Goal: Task Accomplishment & Management: Manage account settings

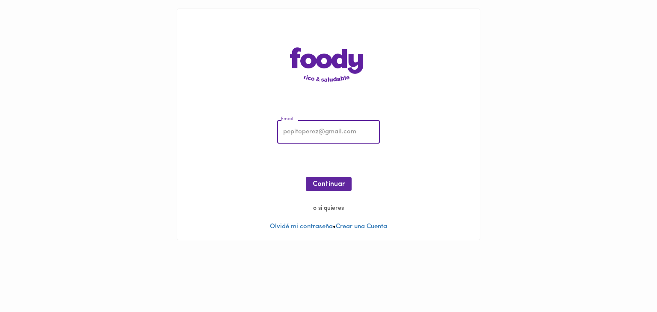
click at [329, 131] on input "email" at bounding box center [328, 133] width 103 height 24
type input "[EMAIL_ADDRESS][DOMAIN_NAME]"
click at [305, 232] on div "Email [EMAIL_ADDRESS][DOMAIN_NAME] Email ¡Oops! Recuperar Clave Continuar o si …" at bounding box center [328, 124] width 303 height 231
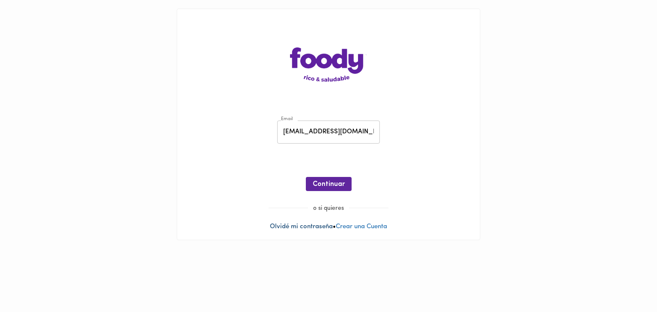
click at [309, 229] on link "Olvidé mi contraseña" at bounding box center [301, 227] width 63 height 6
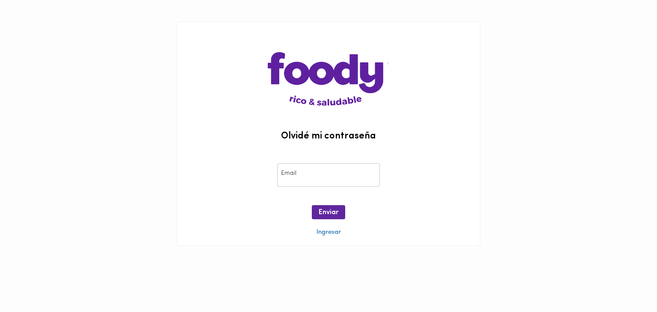
click at [301, 161] on div "Email Email" at bounding box center [328, 175] width 107 height 28
click at [312, 180] on input "email" at bounding box center [328, 175] width 103 height 24
type input "[EMAIL_ADDRESS][DOMAIN_NAME]"
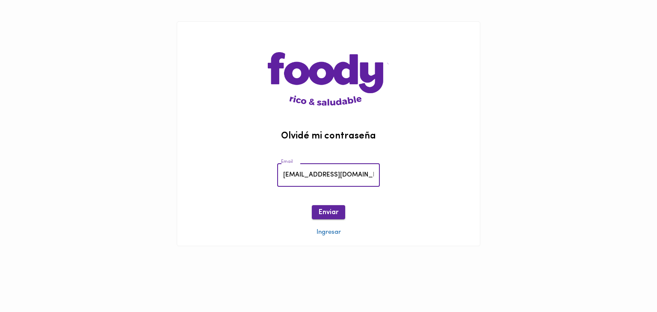
click at [338, 213] on span "Enviar" at bounding box center [329, 213] width 20 height 8
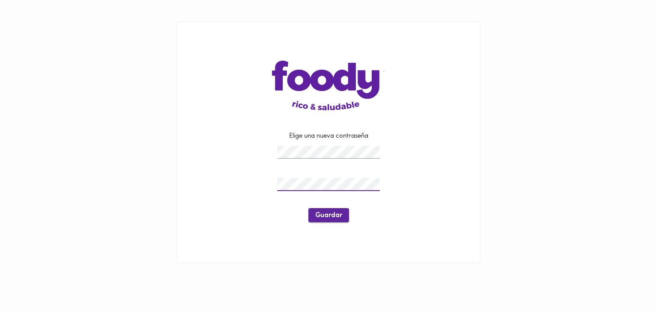
click at [318, 216] on span "Guardar" at bounding box center [328, 216] width 27 height 8
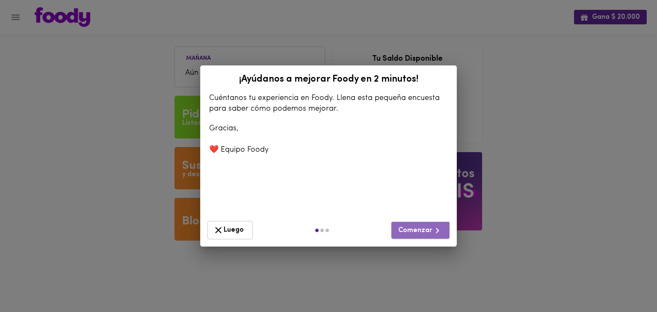
click at [407, 235] on span "Comenzar" at bounding box center [420, 231] width 45 height 11
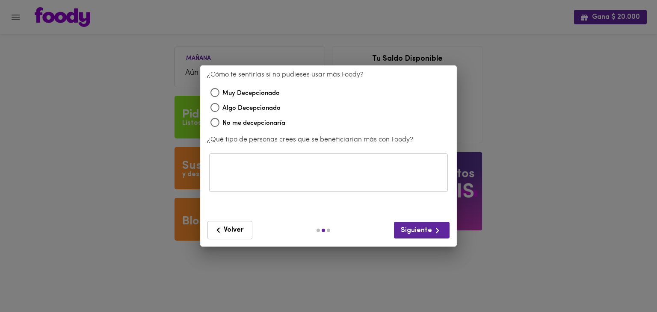
click at [226, 226] on span "Volver" at bounding box center [230, 230] width 34 height 11
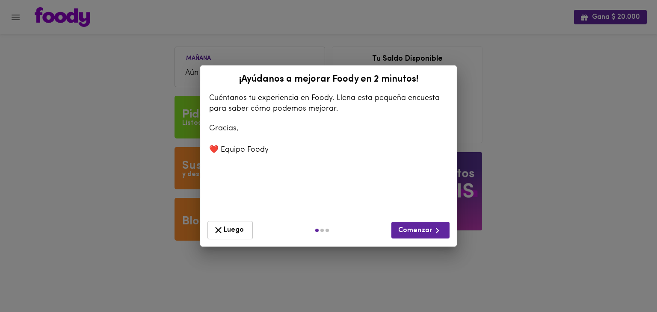
click at [226, 226] on span "Luego" at bounding box center [230, 230] width 34 height 11
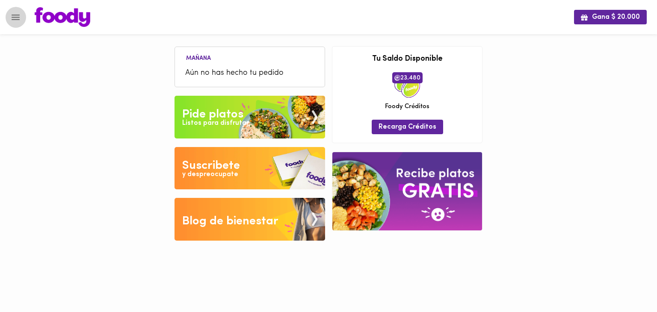
click at [15, 18] on icon "Menu" at bounding box center [15, 17] width 11 height 11
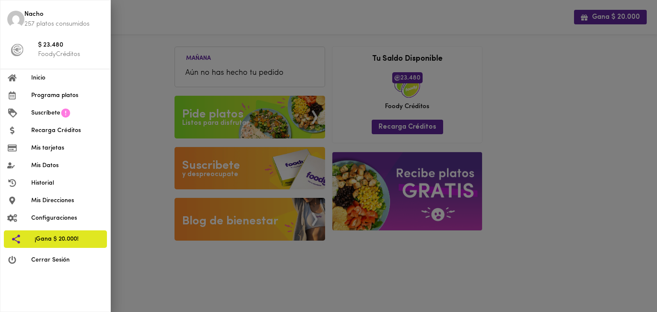
click at [14, 13] on img at bounding box center [15, 19] width 17 height 17
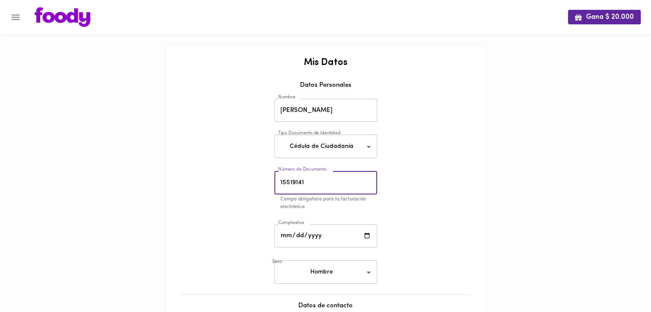
click at [332, 189] on input "15519141" at bounding box center [325, 183] width 103 height 24
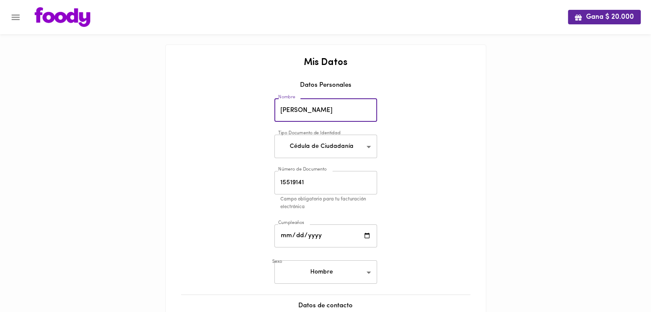
drag, startPoint x: 341, startPoint y: 109, endPoint x: 234, endPoint y: 103, distance: 107.6
click at [234, 103] on div "Mis Datos Datos Personales Nombre Nacho Mesa Nombre Tipo Documento de Identidad…" at bounding box center [325, 257] width 303 height 398
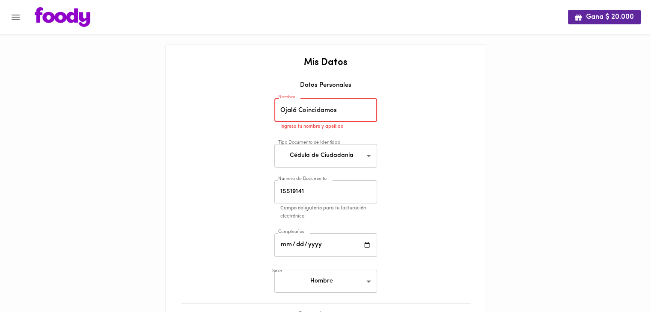
type input "Ojalá Coincidamos"
drag, startPoint x: 339, startPoint y: 196, endPoint x: 260, endPoint y: 190, distance: 79.0
click at [260, 190] on div "Mis Datos Datos Personales Nombre Ojalá Coincidamos Nombre Ingresa tu nombre y …" at bounding box center [325, 261] width 303 height 407
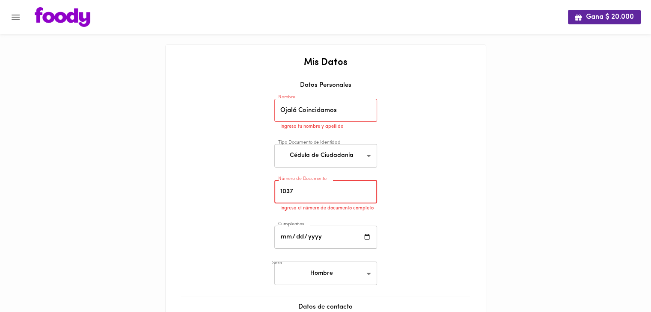
drag, startPoint x: 296, startPoint y: 189, endPoint x: 278, endPoint y: 195, distance: 19.2
click at [278, 195] on input "1037" at bounding box center [325, 193] width 103 height 24
click at [306, 194] on input "1037" at bounding box center [325, 193] width 103 height 24
click at [301, 192] on input "1037" at bounding box center [325, 193] width 103 height 24
drag, startPoint x: 294, startPoint y: 195, endPoint x: 276, endPoint y: 190, distance: 19.0
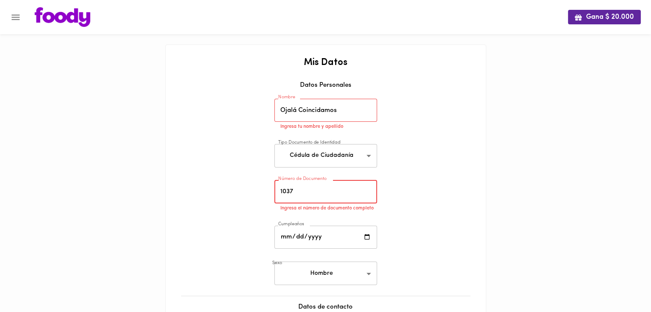
click at [276, 190] on input "1037" at bounding box center [325, 193] width 103 height 24
paste input "593491"
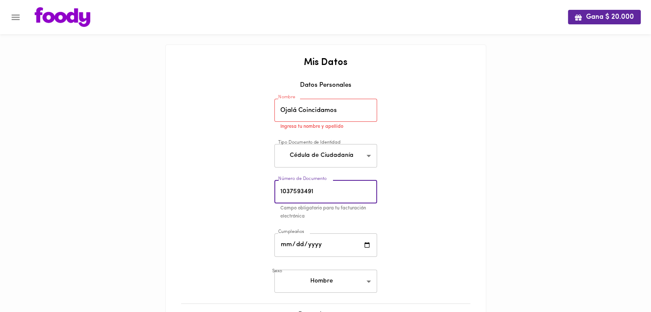
type input "1037593491"
click at [285, 244] on input "1985-10-20" at bounding box center [325, 246] width 103 height 24
type input "1985-10-01"
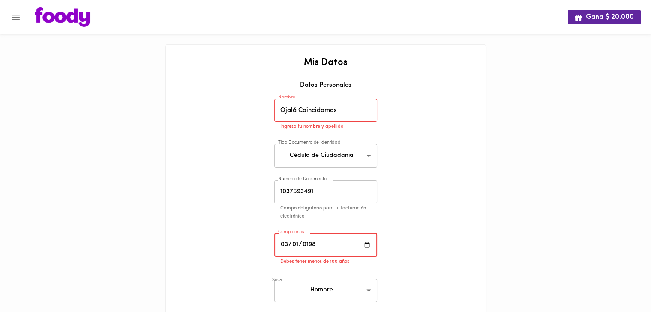
type input "1989-03-01"
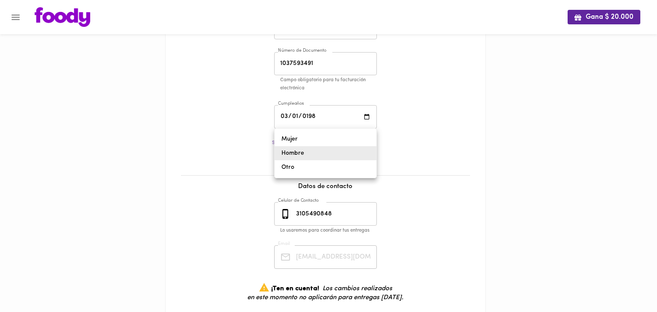
click at [324, 155] on body "Gana $ 20.000 Mis Datos Datos Personales Nombre Ojalá Coincidamos Nombre Ingres…" at bounding box center [328, 119] width 657 height 495
click at [329, 142] on li "Mujer" at bounding box center [326, 139] width 102 height 14
type input "female"
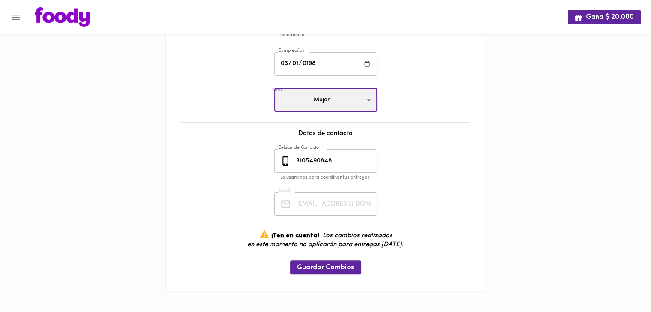
scroll to position [96, 0]
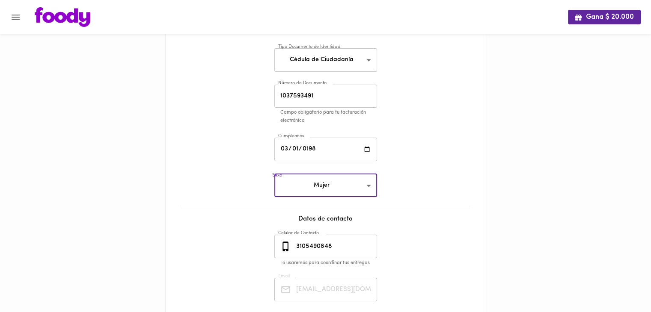
click at [297, 245] on input "3105490848" at bounding box center [335, 247] width 83 height 24
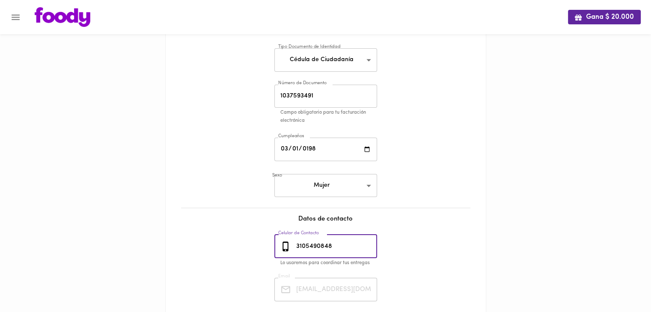
drag, startPoint x: 300, startPoint y: 245, endPoint x: 330, endPoint y: 240, distance: 30.8
click at [330, 240] on input "3105490848" at bounding box center [335, 247] width 83 height 24
type input "3"
paste input "305 3443725"
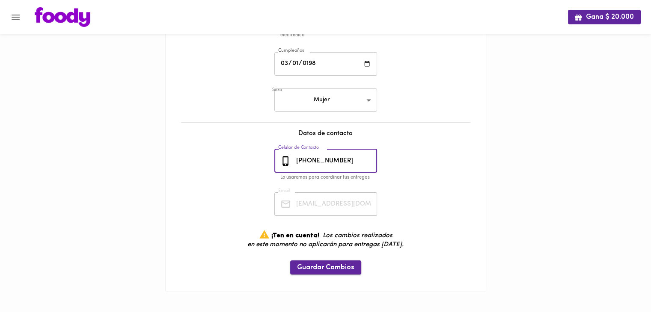
type input "305 3443725"
click at [324, 261] on button "Guardar Cambios" at bounding box center [325, 268] width 71 height 14
click at [318, 265] on span "Guardar Cambios" at bounding box center [325, 268] width 57 height 8
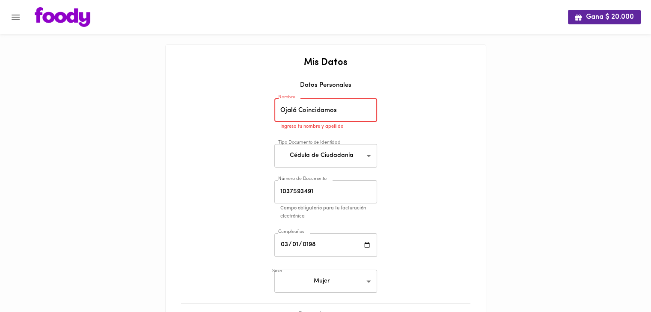
drag, startPoint x: 337, startPoint y: 110, endPoint x: 259, endPoint y: 117, distance: 78.6
click at [259, 117] on div "Mis Datos Datos Personales Nombre Ojalá Coincidamos Nombre Ingresa tu nombre y …" at bounding box center [325, 261] width 303 height 407
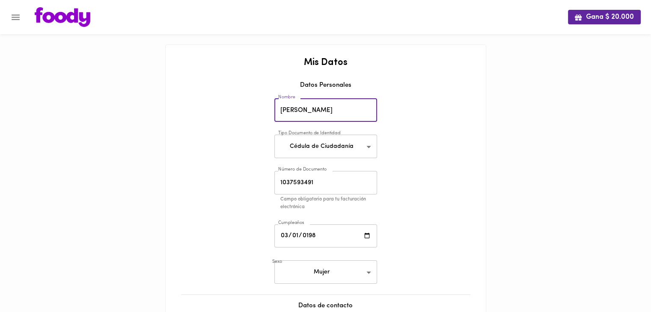
scroll to position [172, 0]
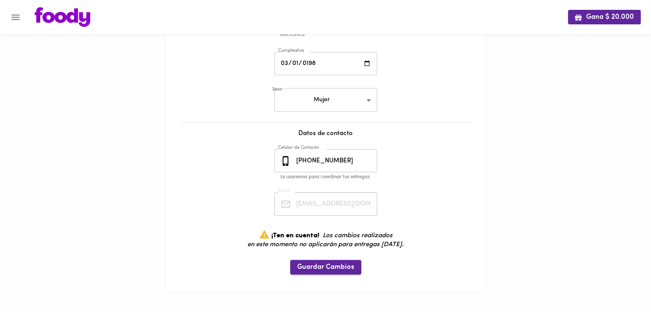
type input "Mariana Ramírez"
click at [331, 264] on span "Guardar Cambios" at bounding box center [325, 268] width 57 height 8
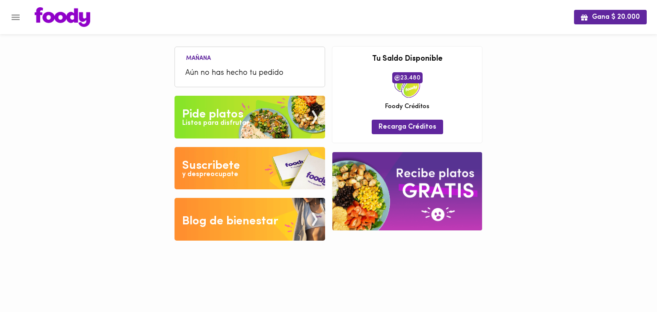
click at [11, 21] on icon "Menu" at bounding box center [15, 17] width 11 height 11
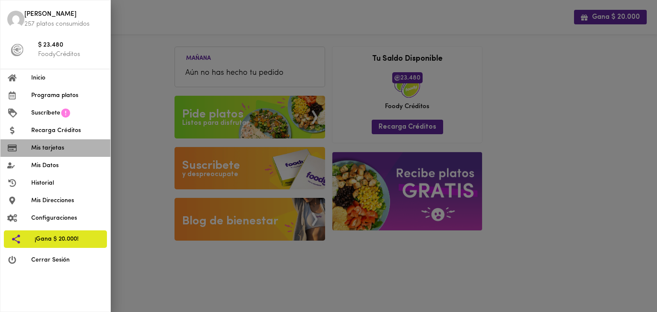
click at [69, 144] on span "Mis tarjetas" at bounding box center [67, 148] width 72 height 9
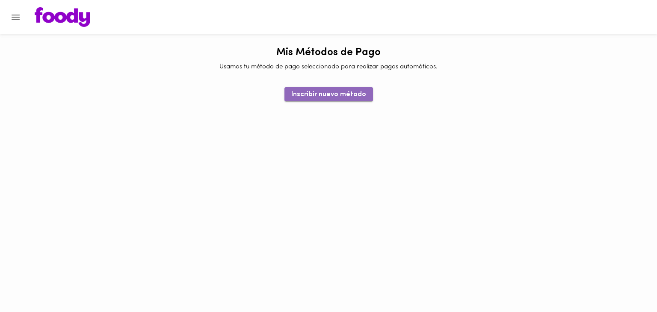
click at [355, 87] on button "Inscribir nuevo método" at bounding box center [329, 94] width 89 height 14
